Goal: Information Seeking & Learning: Learn about a topic

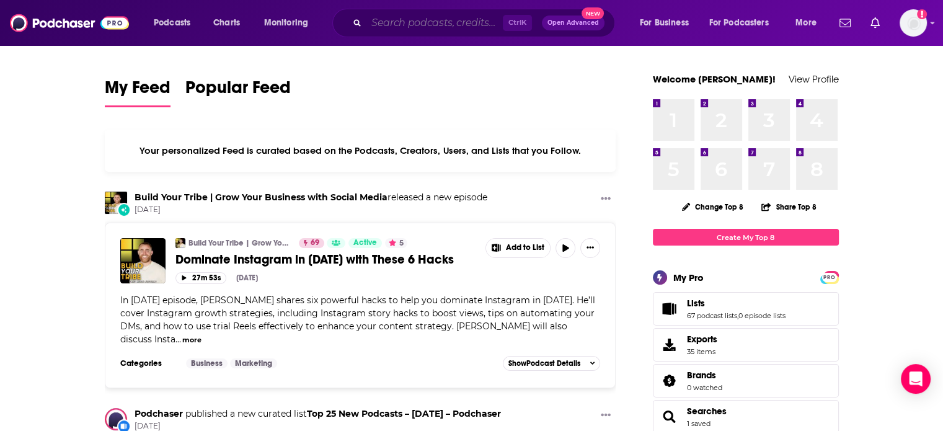
click at [391, 24] on input "Search podcasts, credits, & more..." at bounding box center [435, 23] width 136 height 20
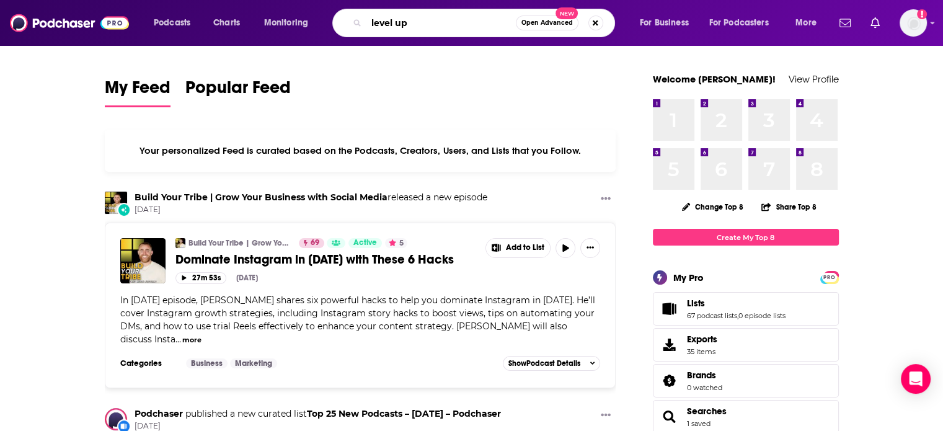
type input "level up"
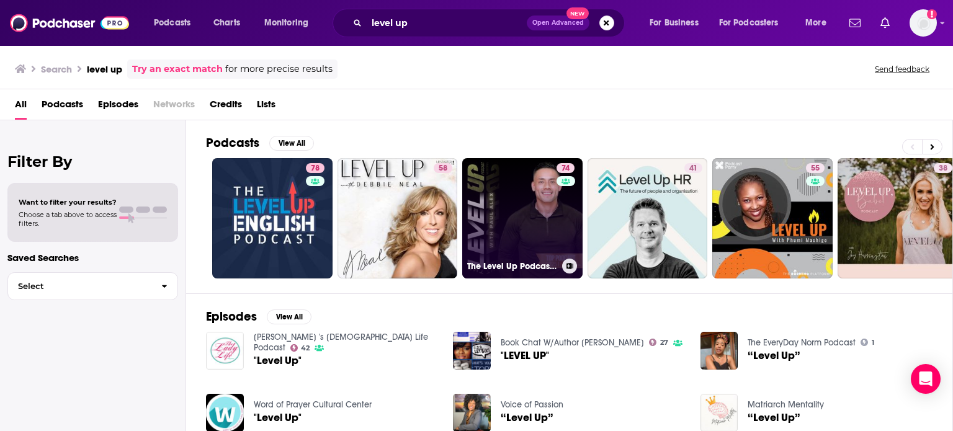
click at [514, 180] on link "74 The Level Up Podcast w/ Paul Alex" at bounding box center [522, 218] width 120 height 120
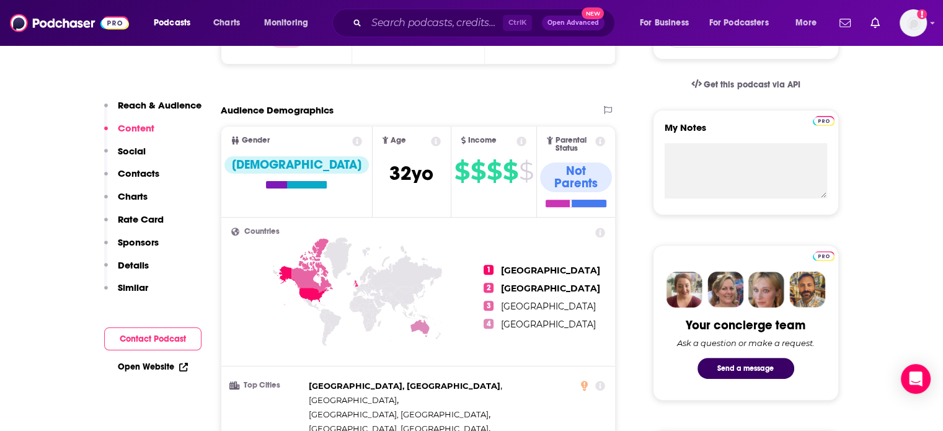
scroll to position [372, 0]
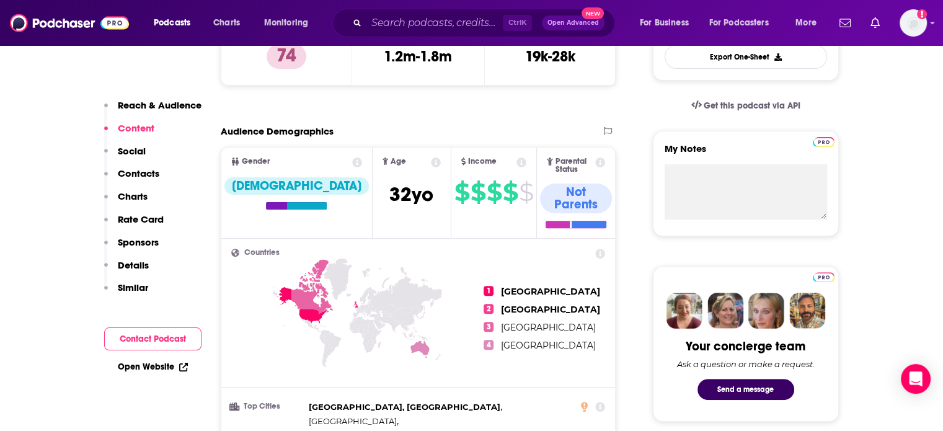
click at [431, 164] on icon at bounding box center [436, 163] width 10 height 10
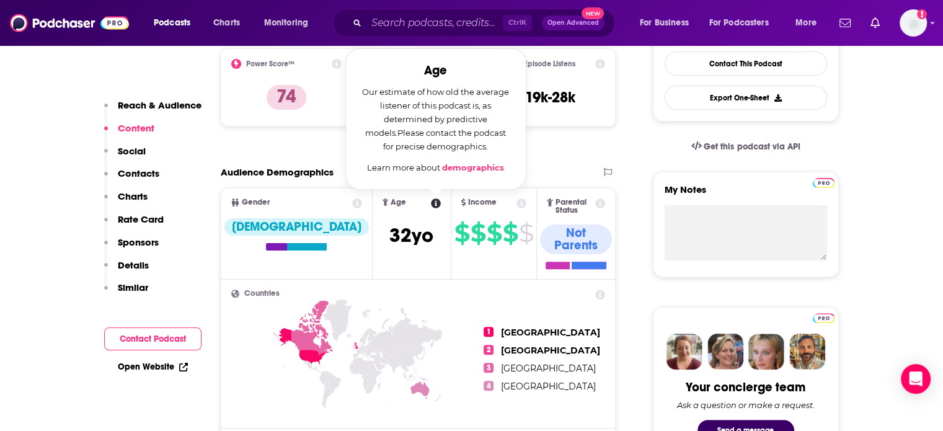
scroll to position [310, 0]
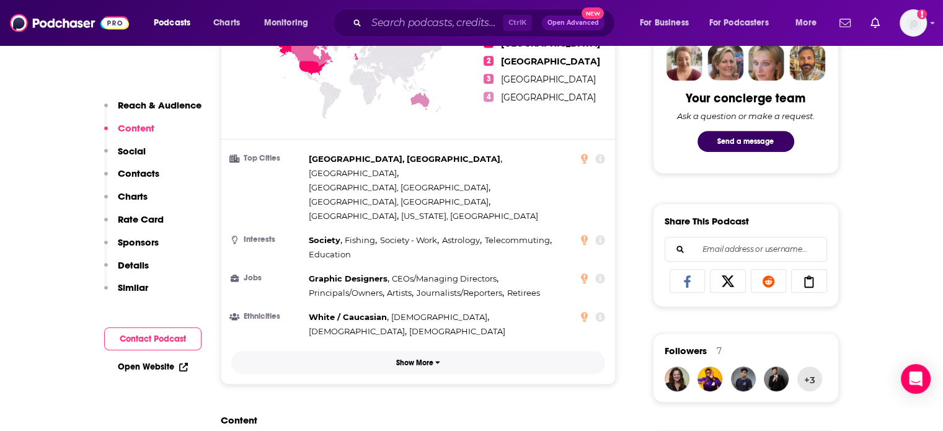
click at [433, 359] on p "Show More" at bounding box center [414, 363] width 37 height 9
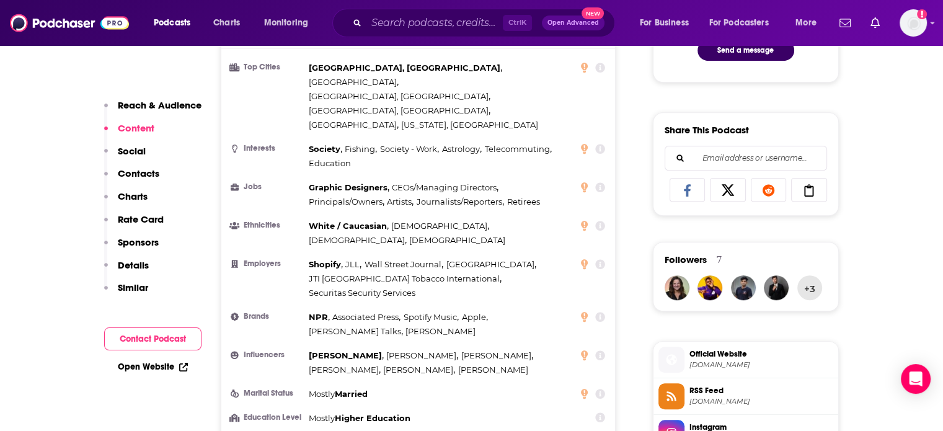
scroll to position [744, 0]
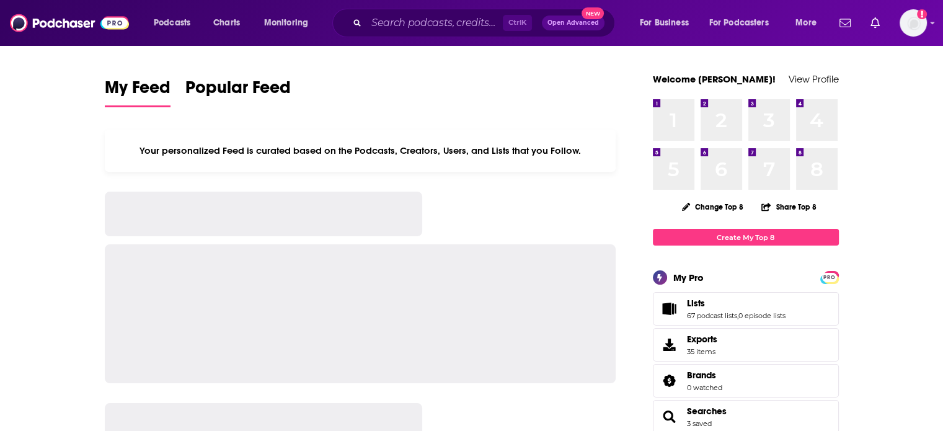
click at [382, 16] on input "Search podcasts, credits, & more..." at bounding box center [435, 23] width 136 height 20
click at [380, 20] on input "Search podcasts, credits, & more..." at bounding box center [435, 23] width 136 height 20
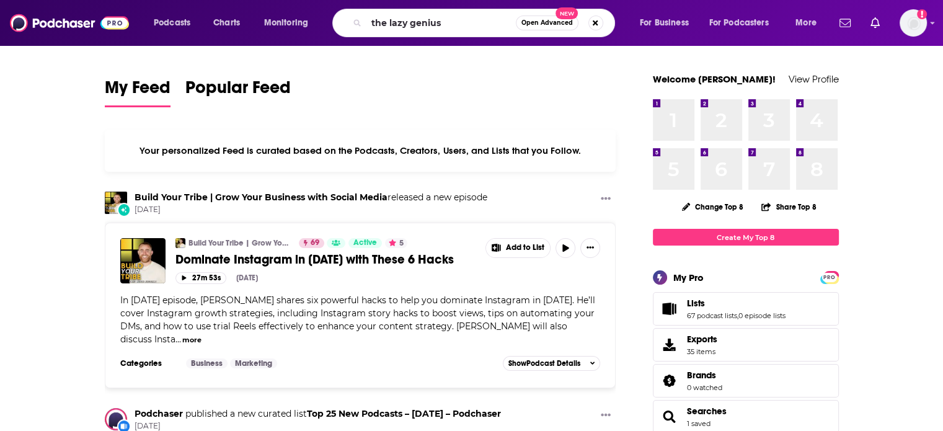
type input "the lazy genius"
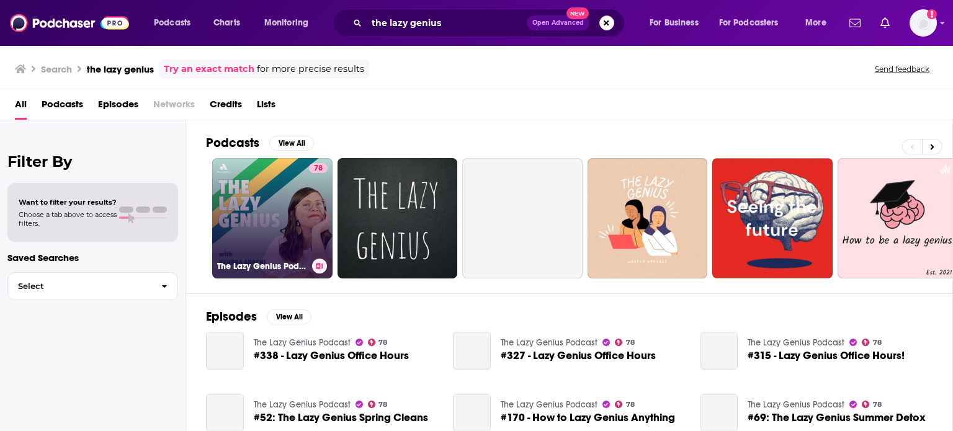
click at [309, 220] on div "78" at bounding box center [318, 211] width 19 height 96
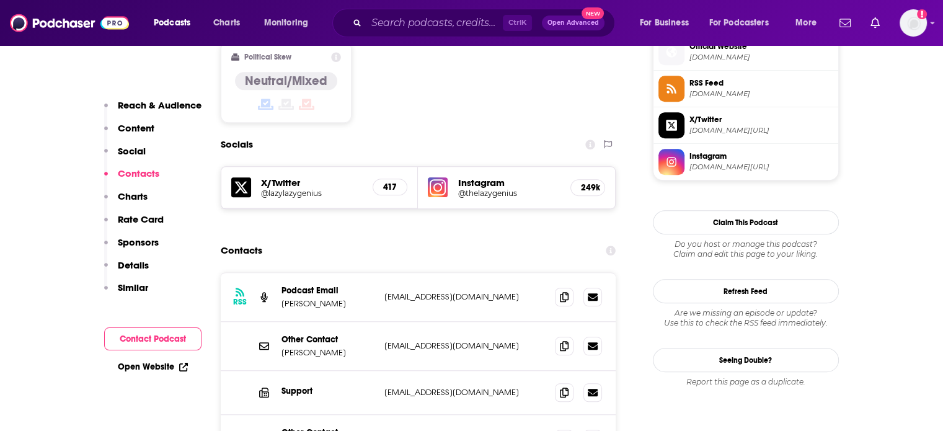
scroll to position [1116, 0]
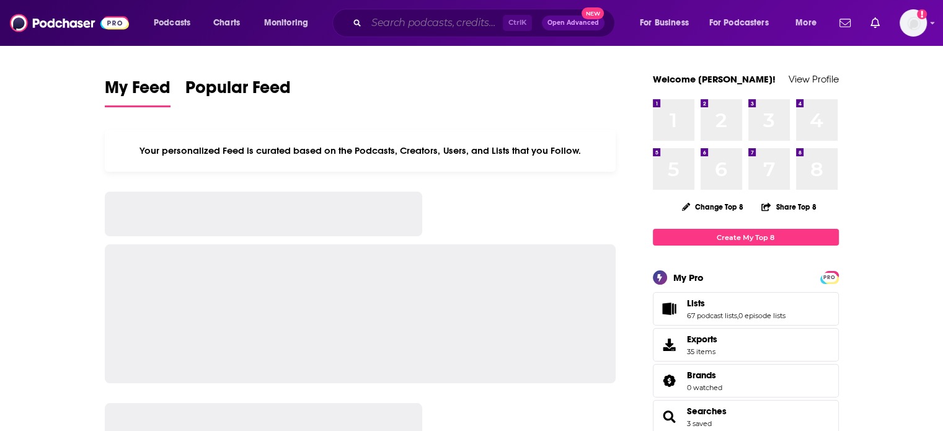
click at [375, 26] on input "Search podcasts, credits, & more..." at bounding box center [435, 23] width 136 height 20
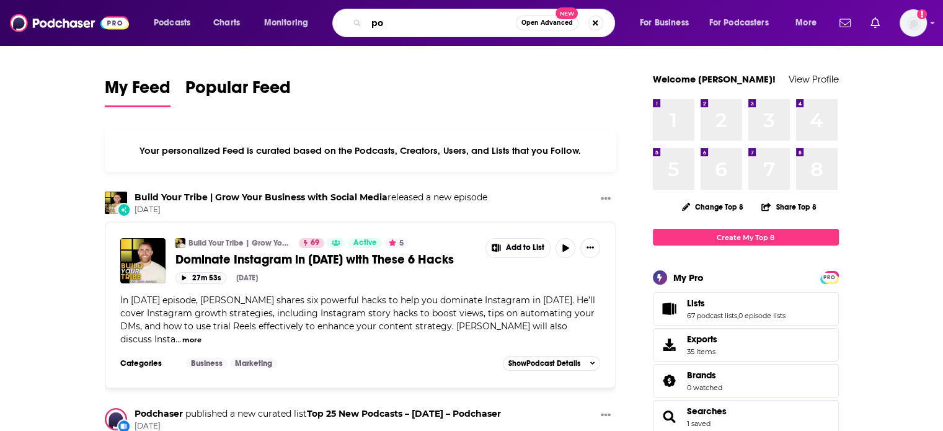
type input "p"
type input "c"
type input "p"
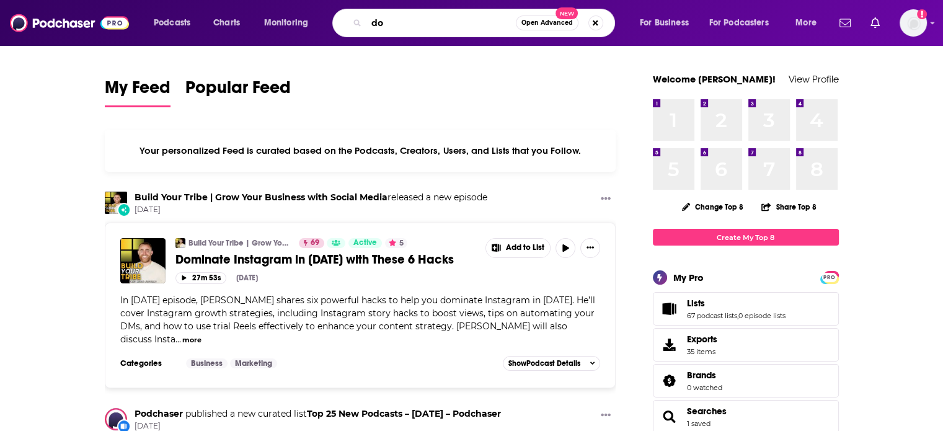
type input "d"
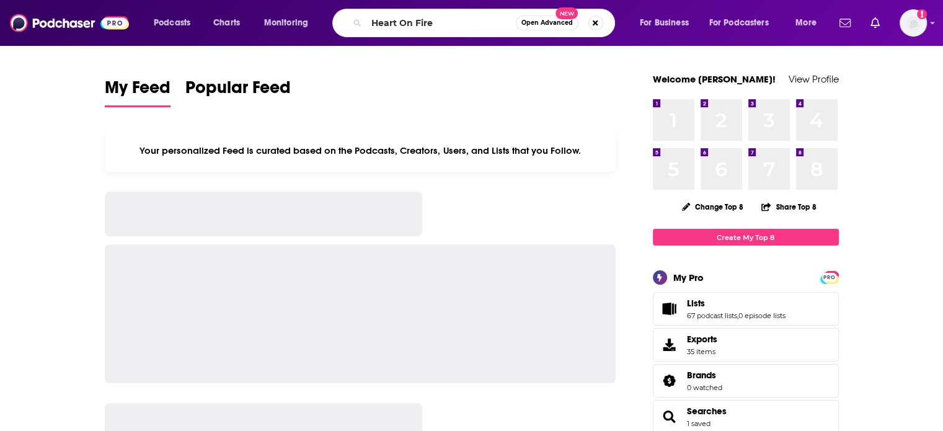
type input "Heart On Fire"
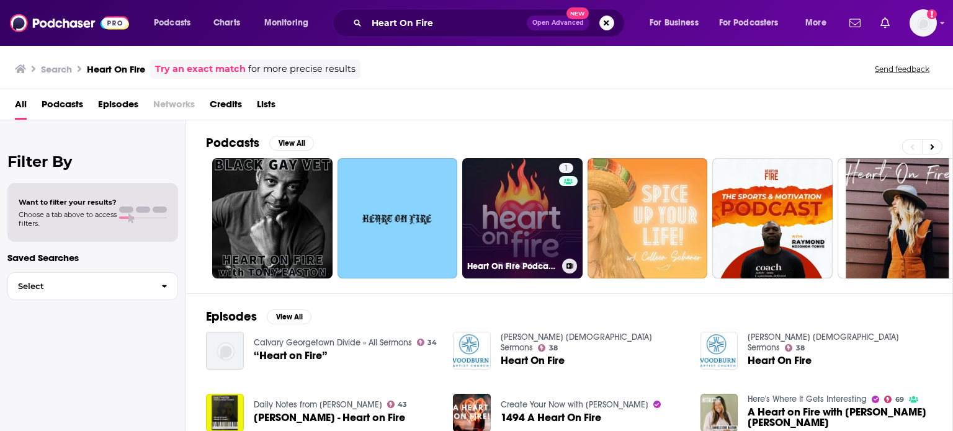
click at [553, 227] on link "1 Heart On Fire Podcast (HOF)" at bounding box center [522, 218] width 120 height 120
